Goal: Transaction & Acquisition: Purchase product/service

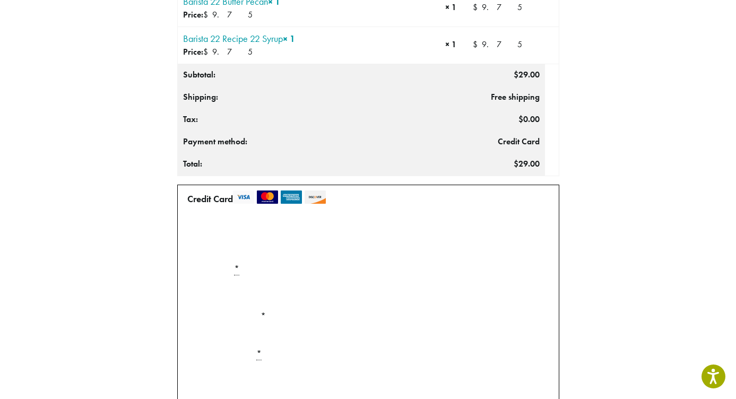
click at [148, 299] on div "Product Qty Totals Barista 22 Premium Sauces (12 oz.) – Pumpkin Pie × 1 Price: …" at bounding box center [368, 240] width 450 height 576
click at [225, 254] on p "Manage Payment Methods • • • 6513 (expires 12/27) • • • 9331 (expires 05/27) Us…" at bounding box center [368, 240] width 370 height 39
click at [288, 154] on th "Total:" at bounding box center [322, 164] width 290 height 23
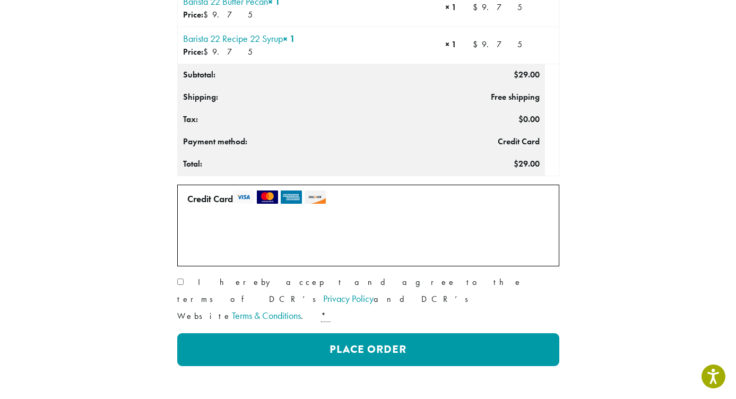
click at [521, 231] on label "Use a new card" at bounding box center [365, 240] width 365 height 34
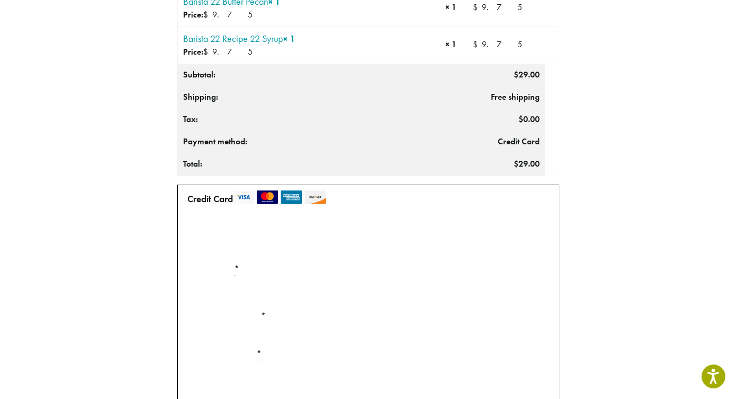
click at [521, 231] on label "Use a new card" at bounding box center [365, 240] width 365 height 34
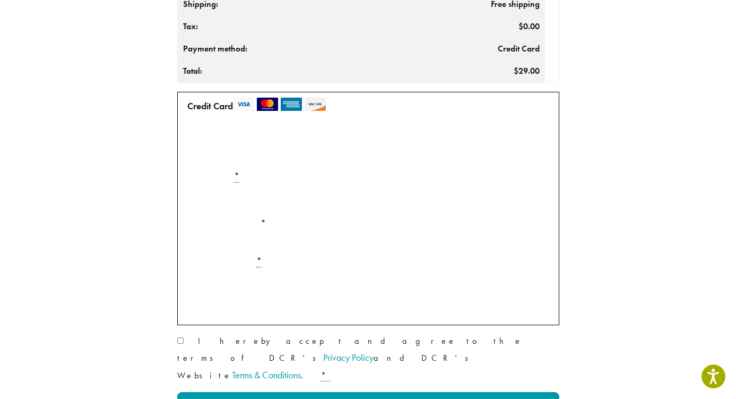
scroll to position [240, 0]
